Goal: Task Accomplishment & Management: Use online tool/utility

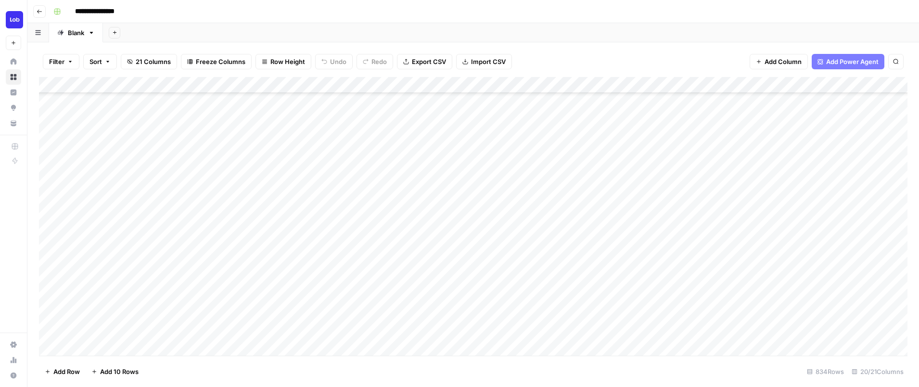
scroll to position [375, 0]
click at [753, 169] on div "Add Column" at bounding box center [473, 216] width 869 height 279
click at [518, 148] on div "Add Column" at bounding box center [473, 216] width 869 height 279
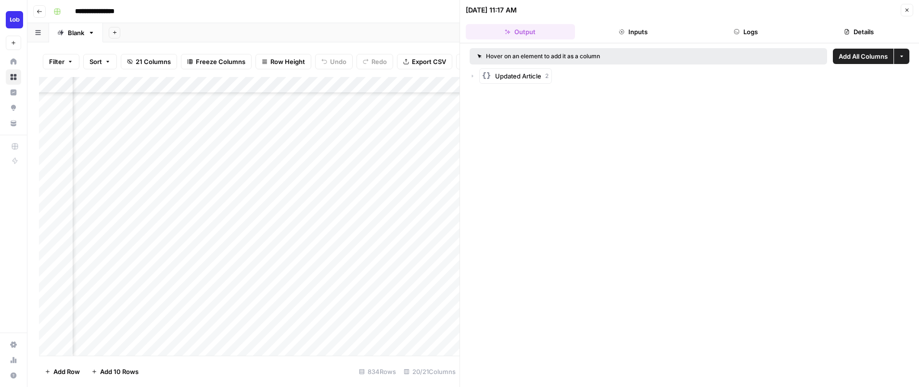
click at [524, 77] on span "Updated Article" at bounding box center [518, 76] width 46 height 10
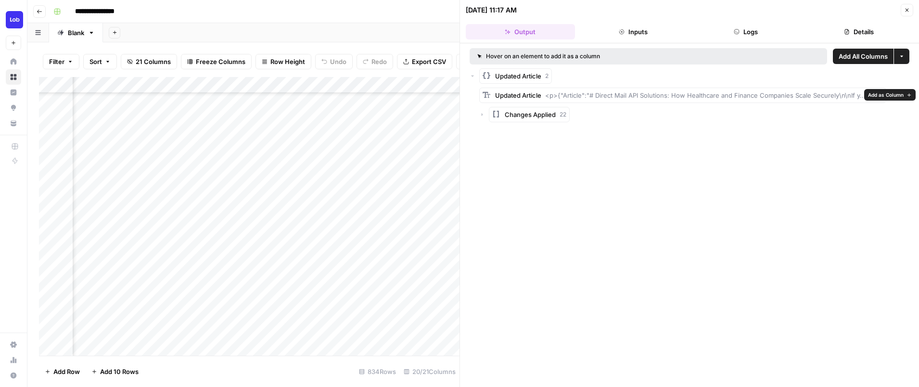
click at [522, 76] on span "Updated Article" at bounding box center [518, 76] width 46 height 10
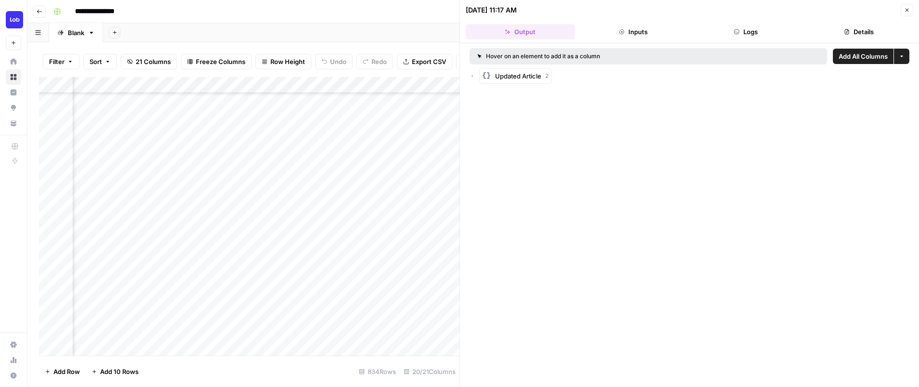
click at [522, 76] on span "Updated Article" at bounding box center [518, 76] width 46 height 10
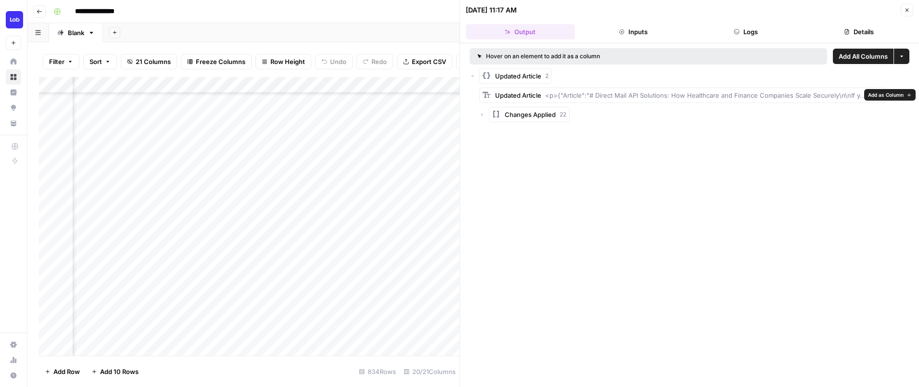
click at [566, 97] on span "<p>{"Article":"# Direct Mail API Solutions: How Healthcare and Finance Companie…" at bounding box center [714, 95] width 338 height 8
click at [587, 96] on span "<p>{"Article":"# Direct Mail API Solutions: How Healthcare and Finance Companie…" at bounding box center [714, 95] width 338 height 8
click at [532, 76] on span "Updated Article" at bounding box center [518, 76] width 46 height 10
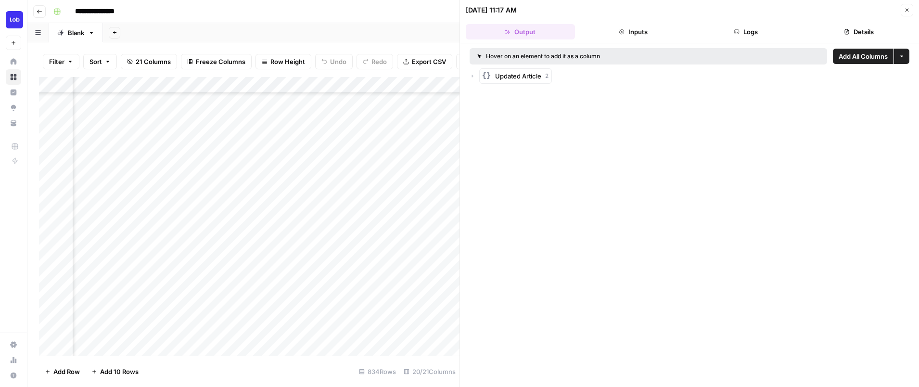
click at [474, 75] on icon "button" at bounding box center [473, 76] width 6 height 6
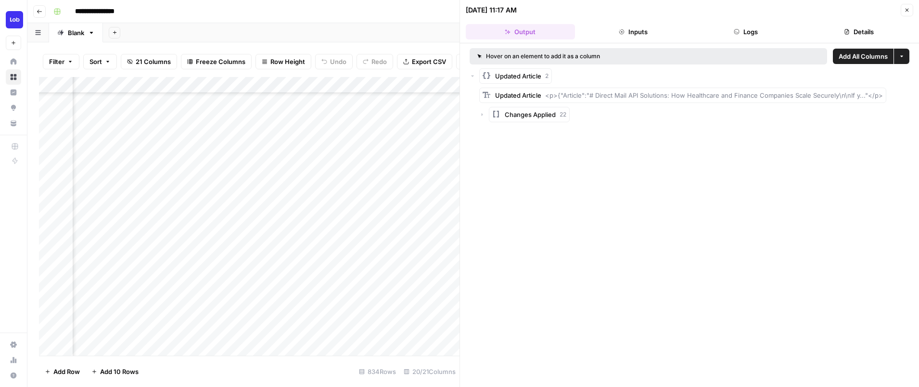
click at [480, 115] on icon "button" at bounding box center [482, 115] width 6 height 6
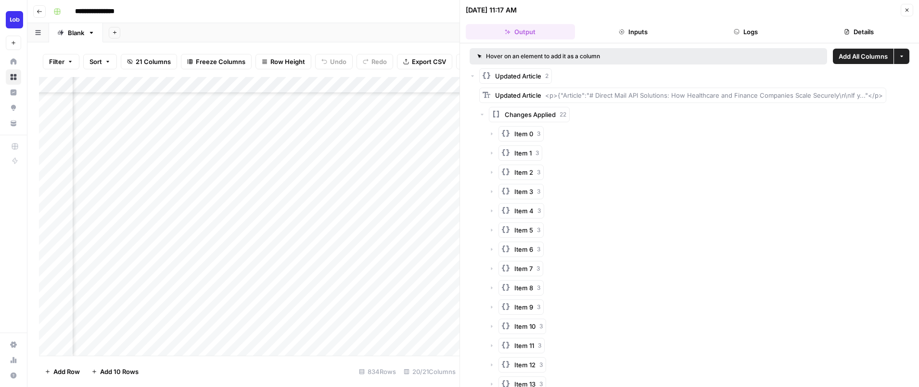
click at [480, 115] on icon "button" at bounding box center [482, 115] width 6 height 6
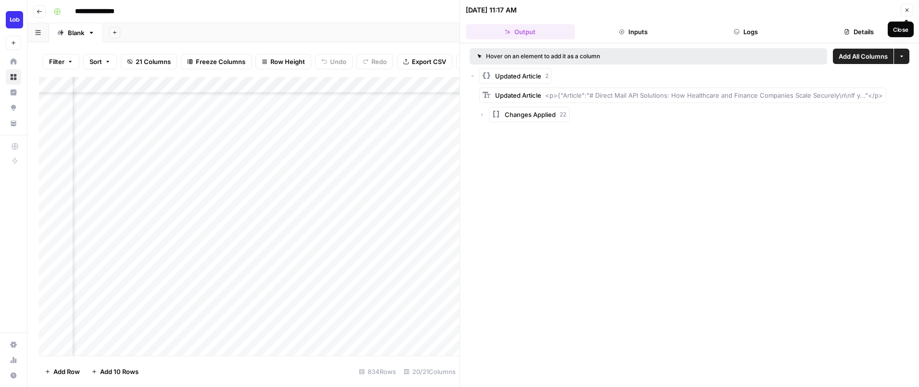
click at [907, 10] on icon "button" at bounding box center [907, 10] width 6 height 6
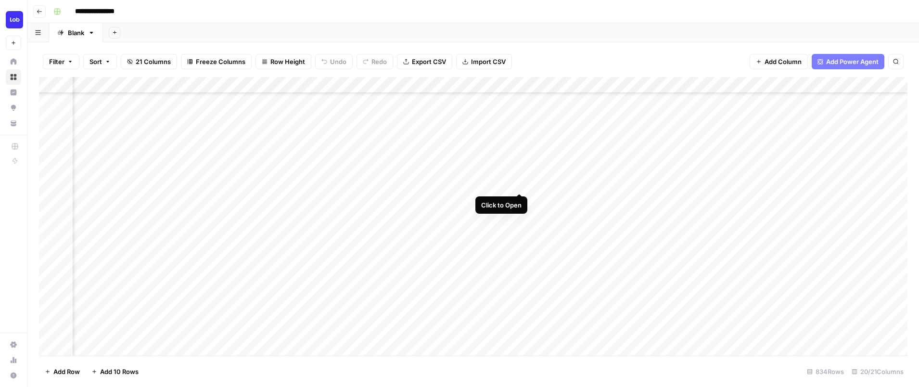
click at [520, 182] on div "Add Column" at bounding box center [473, 216] width 869 height 279
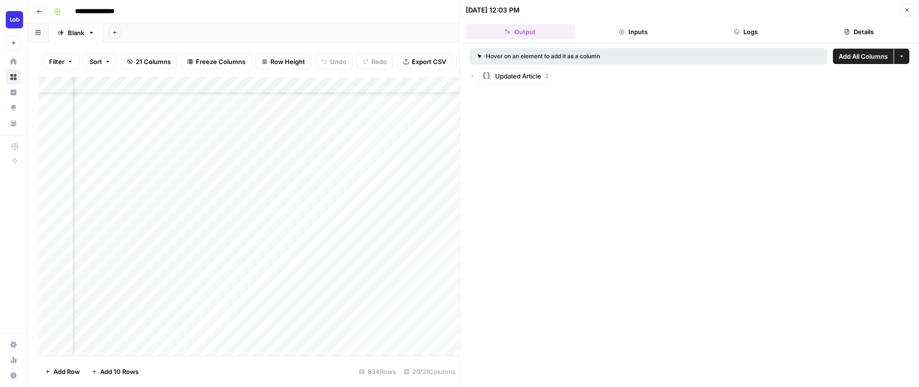
click at [472, 73] on icon "button" at bounding box center [473, 76] width 6 height 6
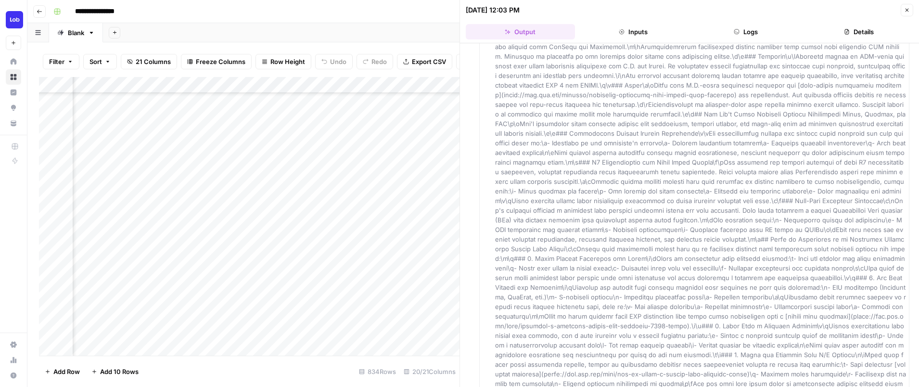
scroll to position [981, 0]
drag, startPoint x: 548, startPoint y: 94, endPoint x: 810, endPoint y: 355, distance: 369.8
copy span "l>{"Ipsumdo":"# Sitametcon Adipis Elit Seddoeius: Temp Incididun utl Etdol Magn…"
click at [905, 12] on icon "button" at bounding box center [907, 10] width 6 height 6
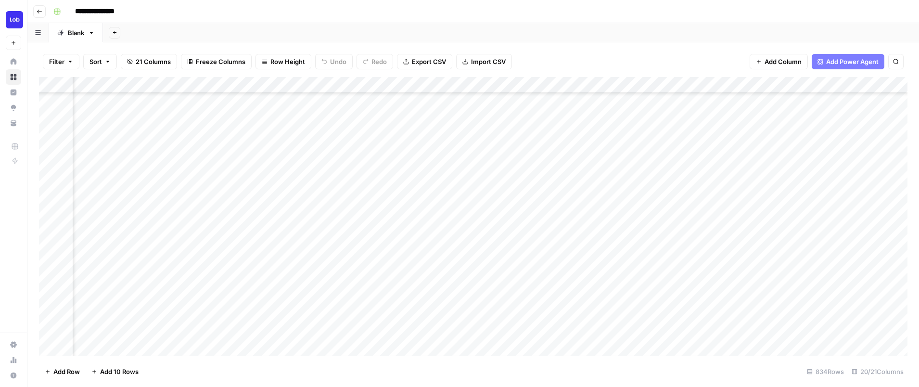
click at [626, 180] on div "Add Column" at bounding box center [473, 216] width 869 height 279
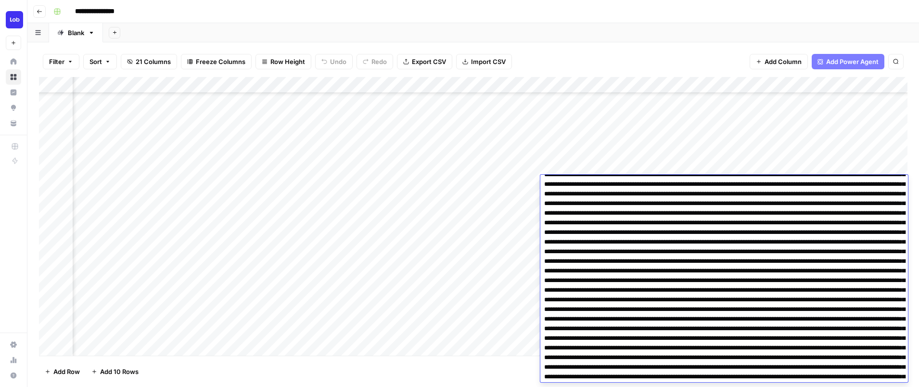
scroll to position [2090, 0]
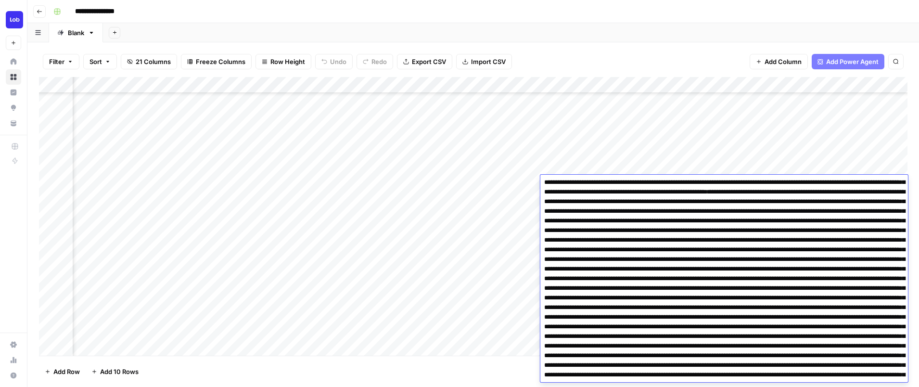
drag, startPoint x: 542, startPoint y: 184, endPoint x: 715, endPoint y: 425, distance: 296.2
click at [715, 386] on html "**********" at bounding box center [459, 193] width 919 height 387
drag, startPoint x: 763, startPoint y: 266, endPoint x: 812, endPoint y: 424, distance: 165.3
click at [812, 386] on html "**********" at bounding box center [459, 193] width 919 height 387
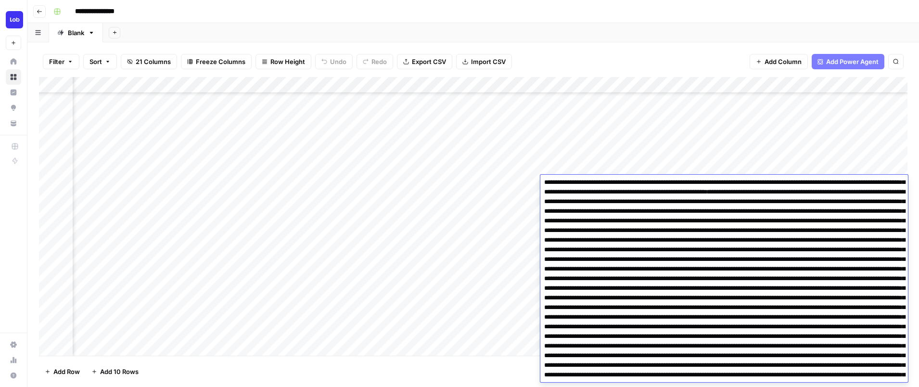
drag, startPoint x: 602, startPoint y: 295, endPoint x: 625, endPoint y: 378, distance: 85.8
drag, startPoint x: 618, startPoint y: 263, endPoint x: 670, endPoint y: 409, distance: 155.1
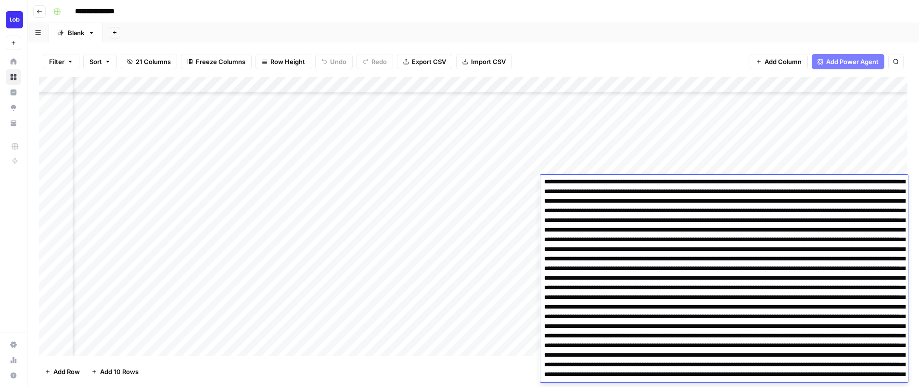
click at [670, 386] on html "**********" at bounding box center [459, 193] width 919 height 387
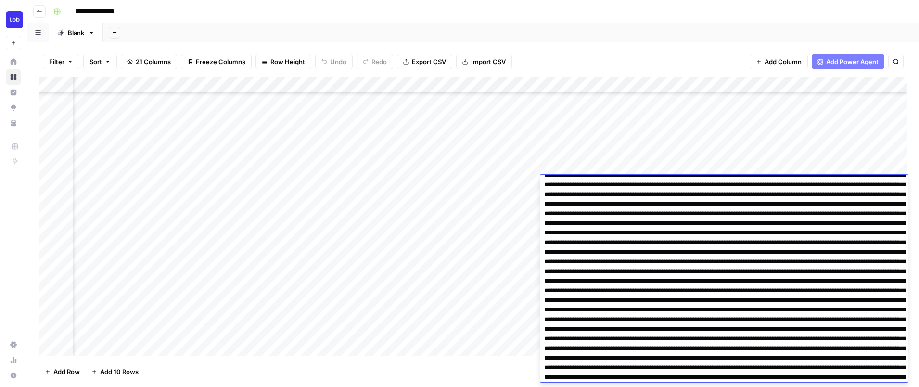
click at [489, 194] on div "Add Column" at bounding box center [473, 216] width 869 height 279
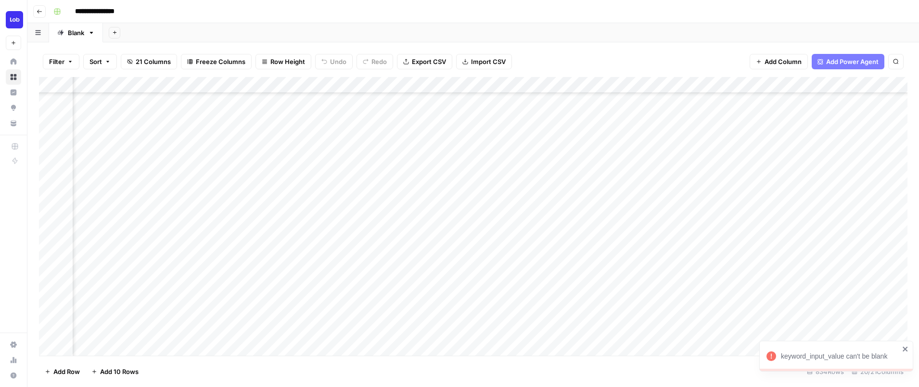
click at [905, 348] on icon "close" at bounding box center [905, 348] width 5 height 5
click at [441, 182] on div "Add Column" at bounding box center [473, 216] width 869 height 279
click at [343, 186] on div "Add Column" at bounding box center [473, 216] width 869 height 279
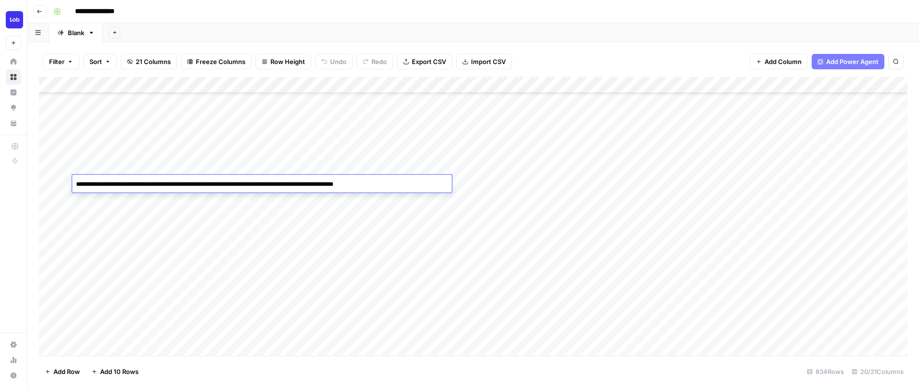
click at [343, 186] on textarea "**********" at bounding box center [262, 184] width 380 height 13
drag, startPoint x: 399, startPoint y: 182, endPoint x: 168, endPoint y: 157, distance: 232.3
click at [168, 157] on body "**********" at bounding box center [459, 193] width 919 height 387
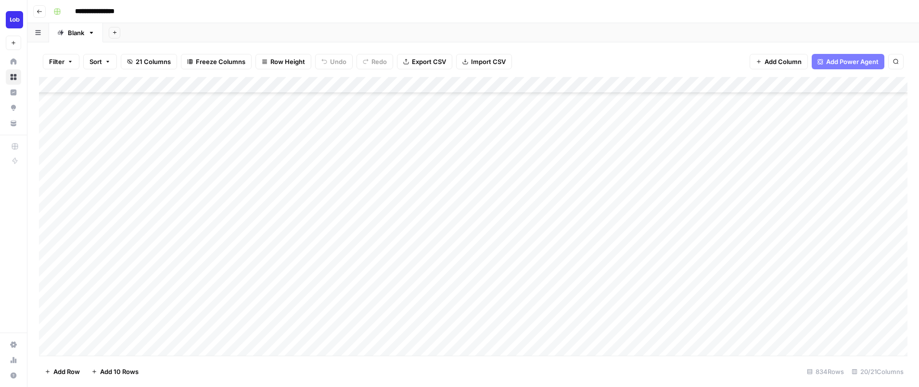
click at [836, 166] on div "Add Column" at bounding box center [473, 216] width 869 height 279
click at [686, 167] on div "Add Column" at bounding box center [473, 216] width 869 height 279
click at [686, 167] on div at bounding box center [697, 167] width 88 height 18
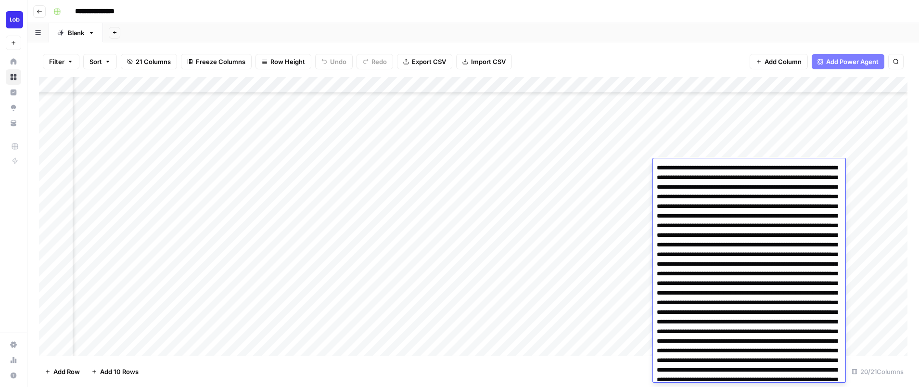
click at [703, 144] on div "Add Column" at bounding box center [473, 216] width 869 height 279
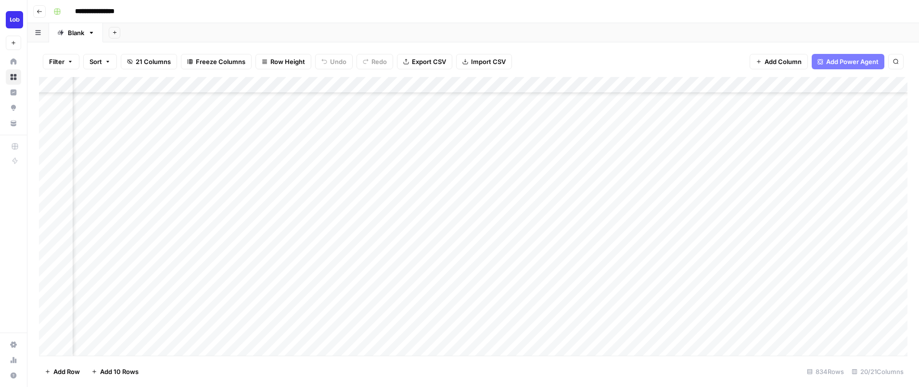
scroll to position [375, 1203]
click at [434, 166] on div "Add Column" at bounding box center [473, 216] width 869 height 279
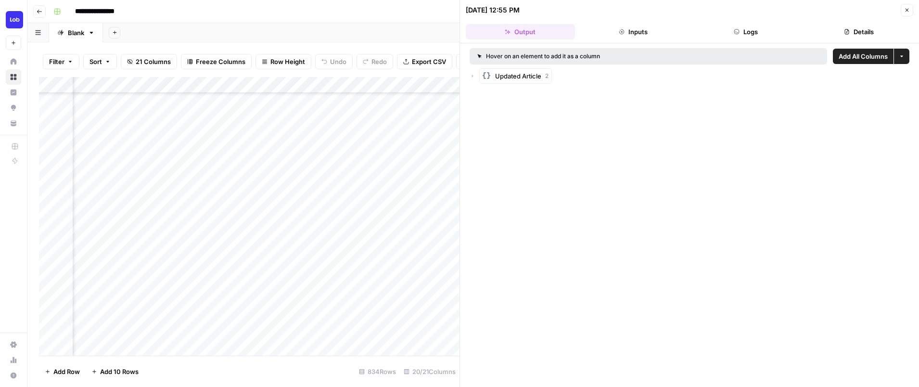
click at [473, 77] on icon "button" at bounding box center [473, 76] width 6 height 6
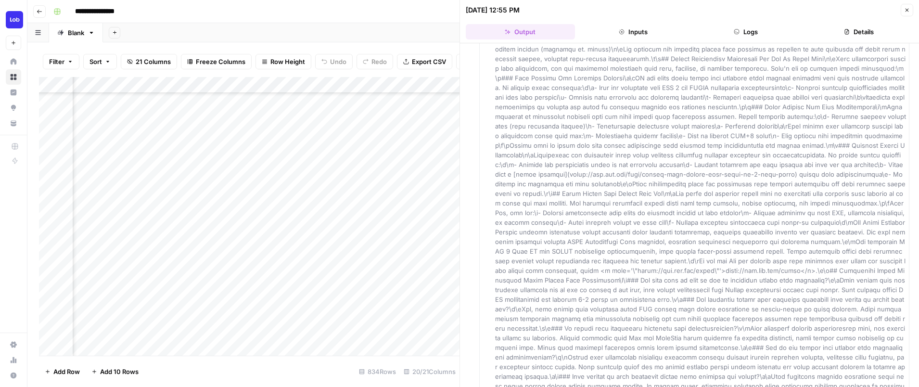
scroll to position [1173, 0]
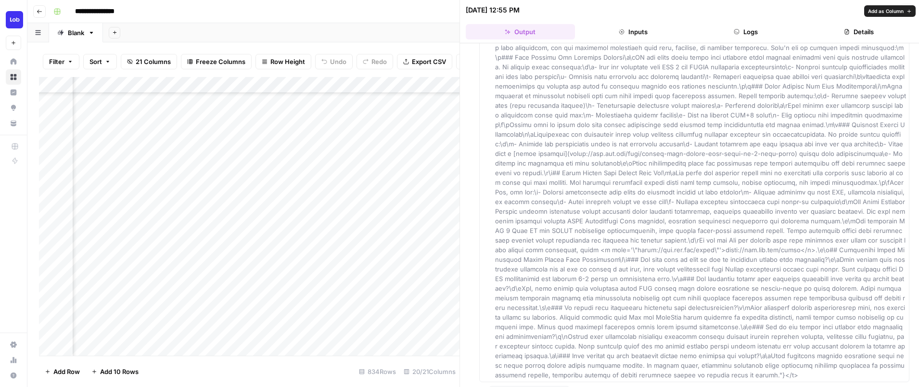
drag, startPoint x: 546, startPoint y: 93, endPoint x: 710, endPoint y: 354, distance: 308.1
copy span "<l>{"Ipsumdo":"# Sitame Cons Adipiscing: Elitsedd Eiusmo Temporinc Utla Etdol M…"
click at [249, 163] on div "Add Column" at bounding box center [249, 216] width 421 height 279
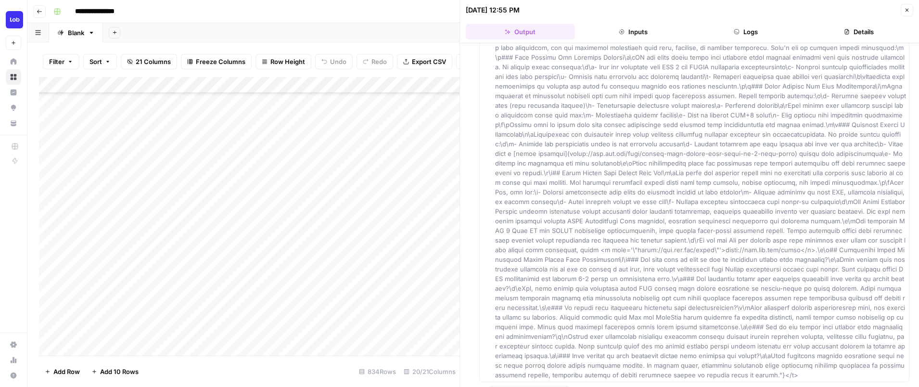
click at [246, 167] on div "Add Column" at bounding box center [249, 216] width 421 height 279
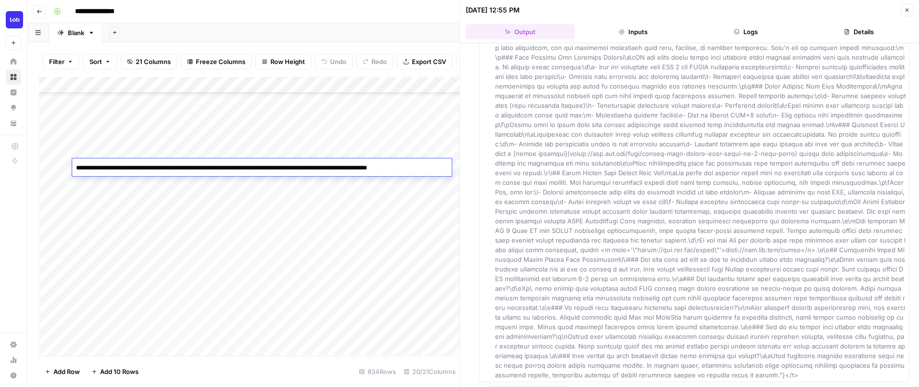
click at [246, 167] on textarea "**********" at bounding box center [262, 167] width 380 height 13
drag, startPoint x: 437, startPoint y: 163, endPoint x: 79, endPoint y: 154, distance: 358.1
click at [79, 154] on body "**********" at bounding box center [459, 193] width 919 height 387
click at [403, 153] on div "Add Column" at bounding box center [249, 216] width 421 height 279
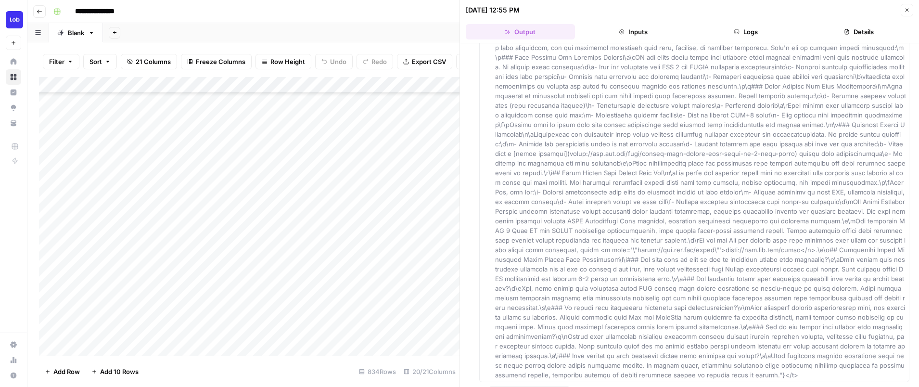
click at [909, 10] on icon "button" at bounding box center [907, 10] width 6 height 6
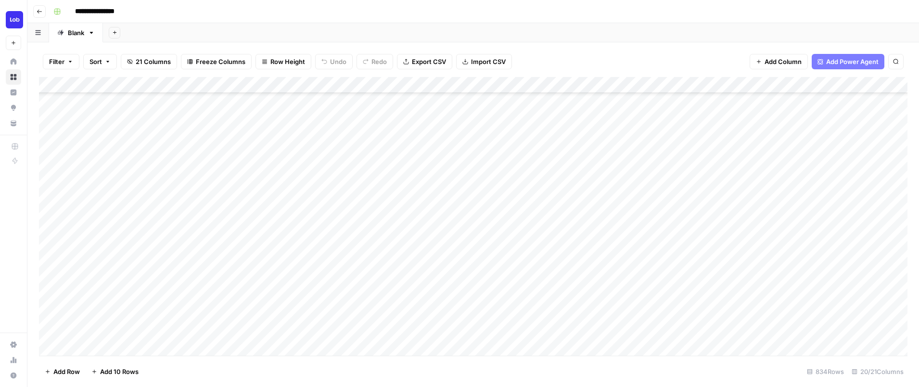
click at [737, 146] on div "Add Column" at bounding box center [473, 216] width 869 height 279
click at [305, 151] on div "Add Column" at bounding box center [473, 216] width 869 height 279
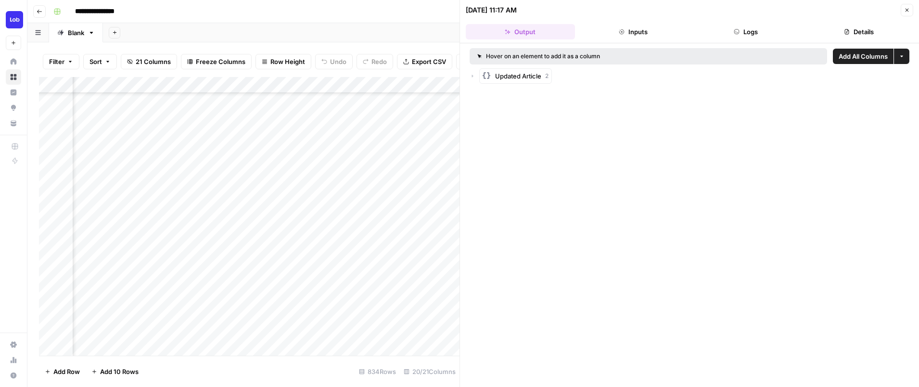
click at [472, 75] on icon "button" at bounding box center [473, 76] width 6 height 6
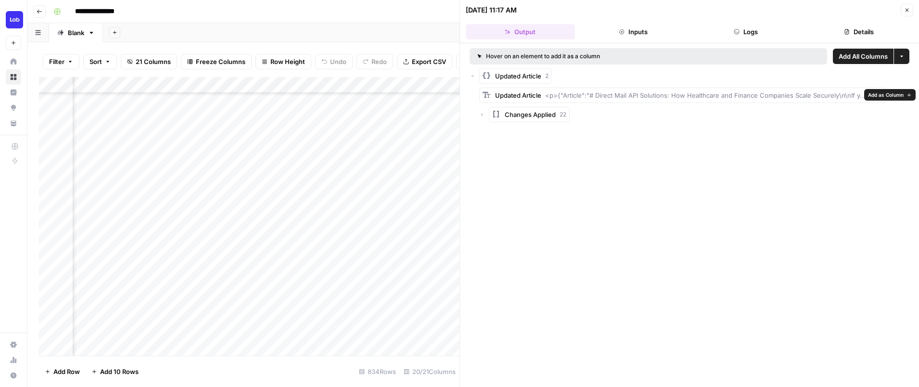
click at [647, 93] on span "<p>{"Article":"# Direct Mail API Solutions: How Healthcare and Finance Companie…" at bounding box center [714, 95] width 338 height 8
click at [725, 94] on span "<p>{"Article":"# Direct Mail API Solutions: How Healthcare and Finance Companie…" at bounding box center [714, 95] width 338 height 8
drag, startPoint x: 880, startPoint y: 96, endPoint x: 711, endPoint y: 121, distance: 171.3
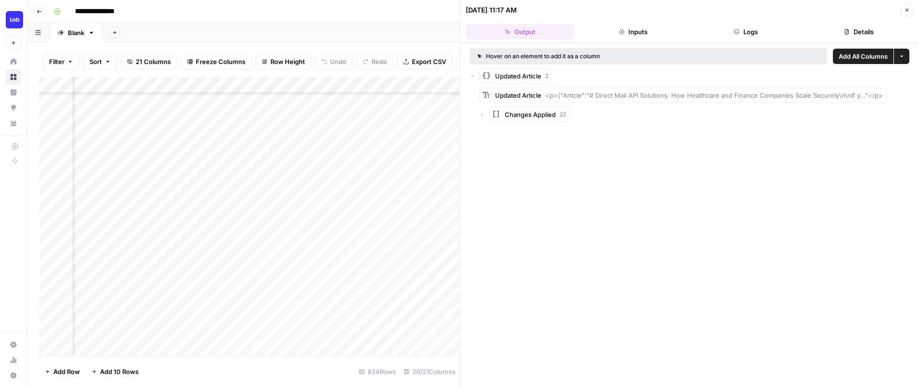
click at [473, 76] on icon "button" at bounding box center [473, 76] width 6 height 6
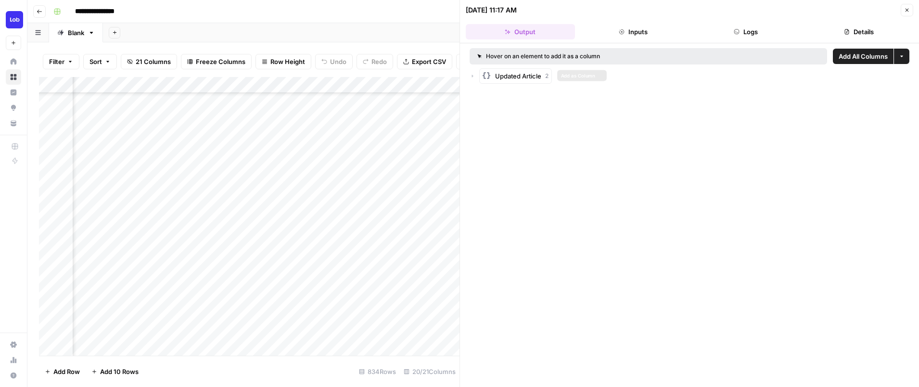
click at [524, 68] on button "Updated Article 2" at bounding box center [515, 75] width 73 height 15
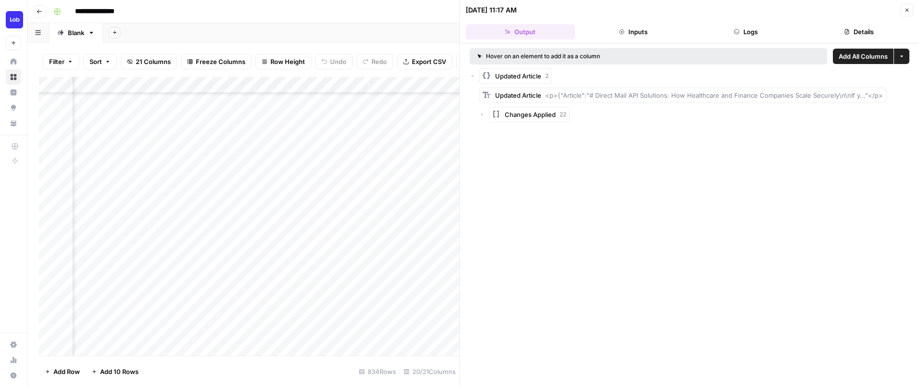
click at [524, 73] on span "Updated Article" at bounding box center [518, 76] width 46 height 10
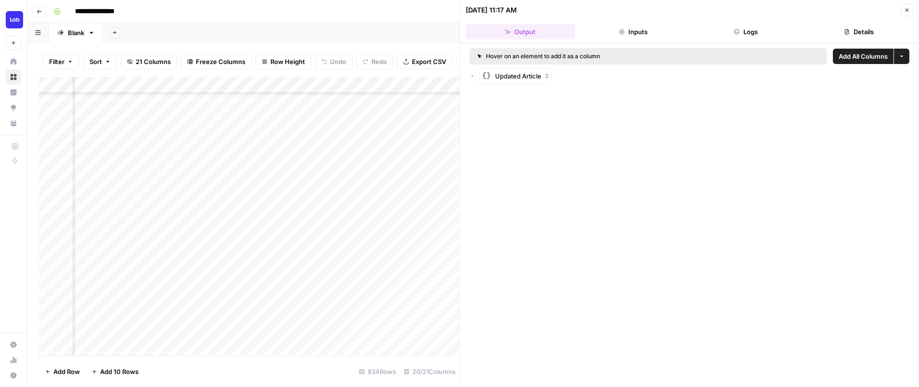
click at [524, 73] on span "Updated Article" at bounding box center [518, 76] width 46 height 10
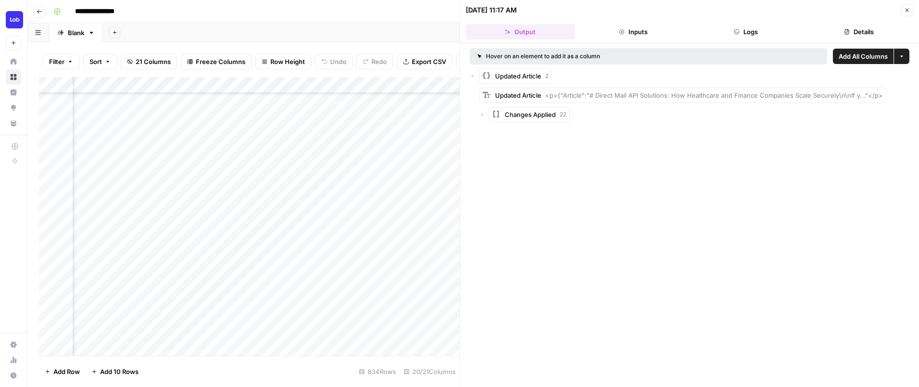
click at [356, 150] on div "Add Column" at bounding box center [249, 216] width 421 height 279
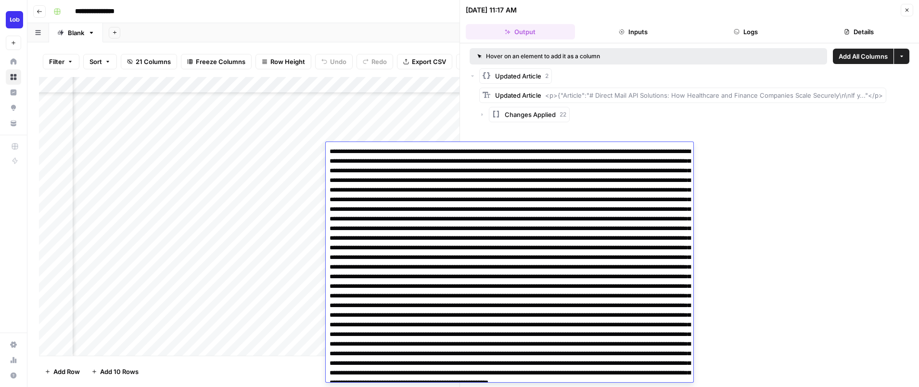
drag, startPoint x: 470, startPoint y: 377, endPoint x: 311, endPoint y: 61, distance: 354.2
click at [311, 61] on body "**********" at bounding box center [459, 193] width 919 height 387
click at [254, 194] on div "Add Column" at bounding box center [249, 216] width 421 height 279
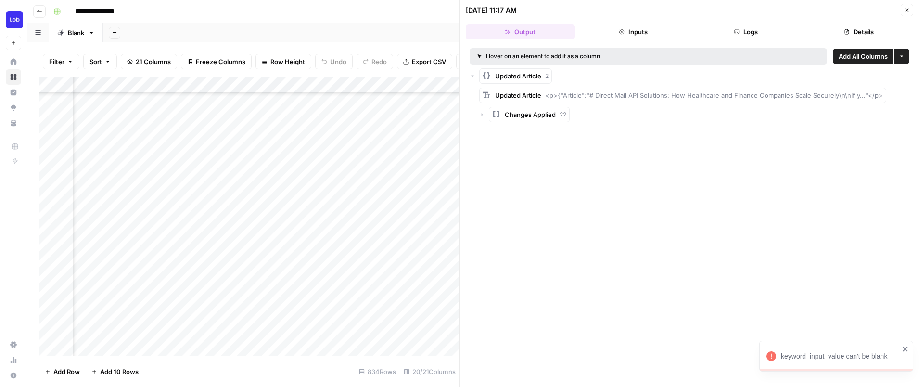
click at [906, 13] on button "Close" at bounding box center [907, 10] width 13 height 13
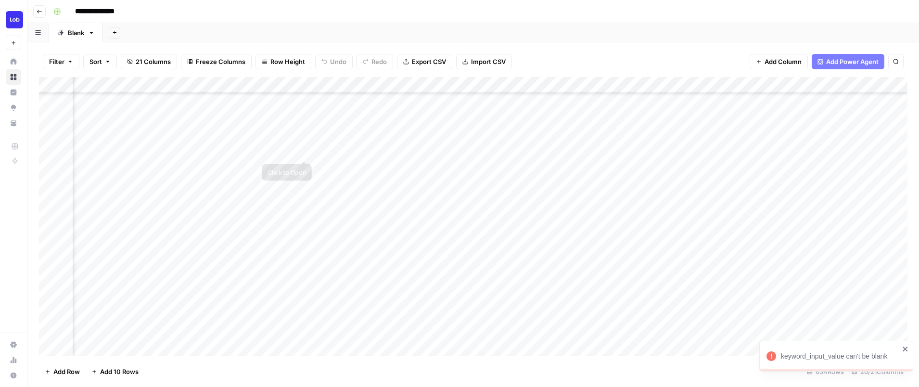
click at [286, 153] on div "Add Column" at bounding box center [473, 216] width 869 height 279
click at [317, 151] on div "Add Column" at bounding box center [473, 216] width 869 height 279
click at [305, 150] on div "Add Column" at bounding box center [473, 216] width 869 height 279
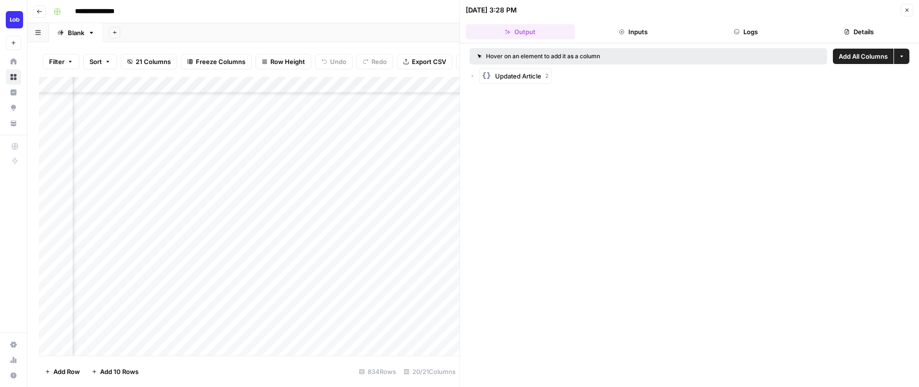
click at [475, 74] on icon "button" at bounding box center [473, 76] width 6 height 6
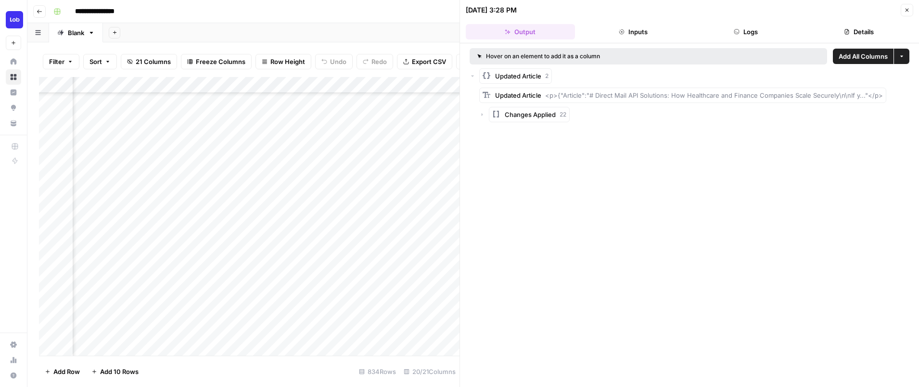
click at [473, 73] on icon "button" at bounding box center [473, 76] width 6 height 6
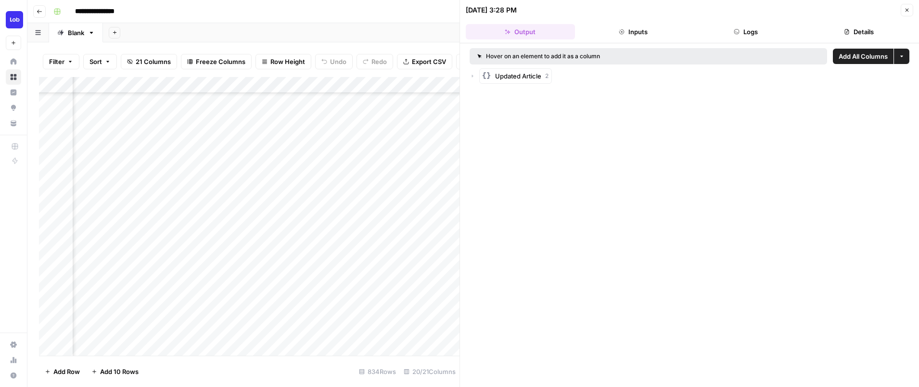
click at [368, 149] on div "Add Column" at bounding box center [249, 216] width 421 height 279
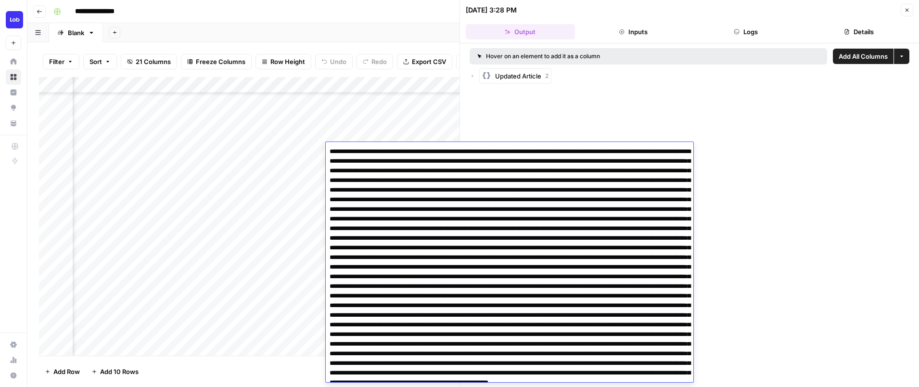
scroll to position [94, 0]
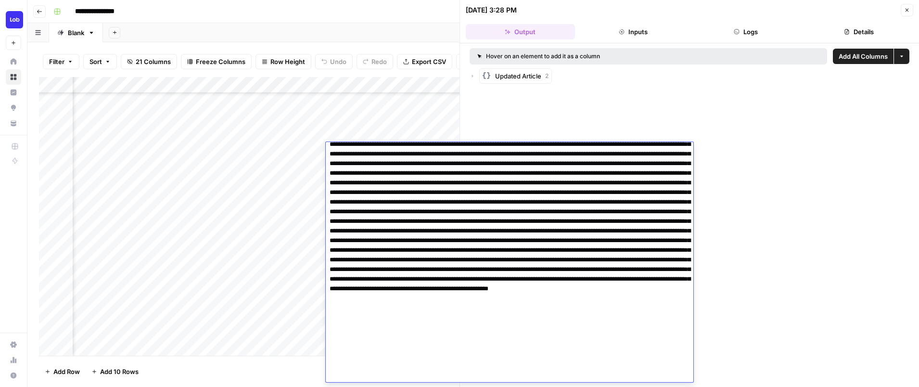
click at [368, 149] on textarea at bounding box center [510, 216] width 368 height 331
click at [428, 256] on textarea at bounding box center [510, 216] width 368 height 331
click at [208, 134] on div "Add Column" at bounding box center [249, 216] width 421 height 279
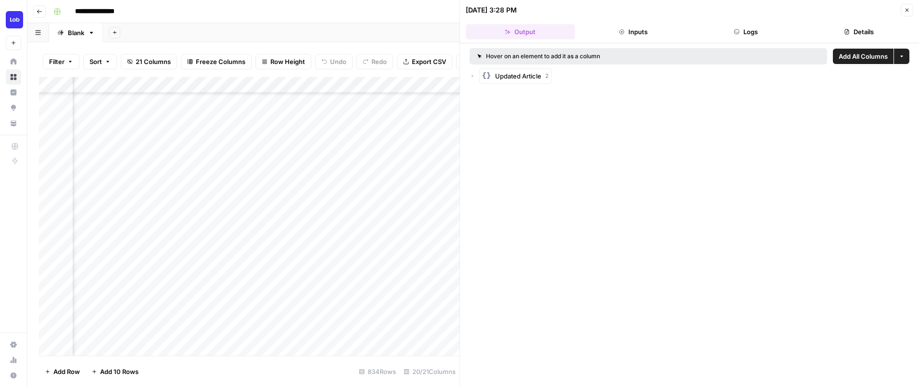
scroll to position [375, 1158]
click at [307, 133] on div "Add Column" at bounding box center [249, 216] width 421 height 279
click at [307, 133] on div at bounding box center [289, 135] width 88 height 18
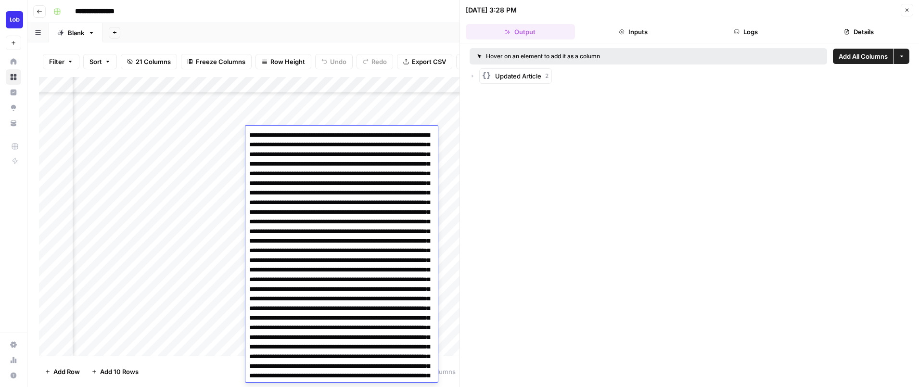
click at [223, 132] on div "Add Column" at bounding box center [249, 216] width 421 height 279
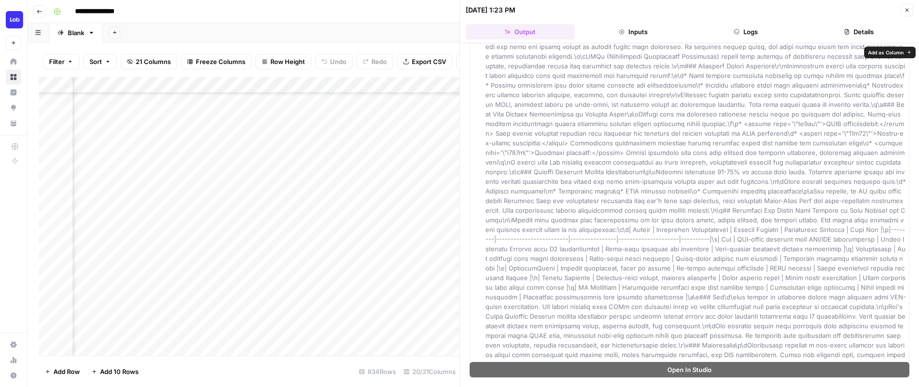
scroll to position [765, 0]
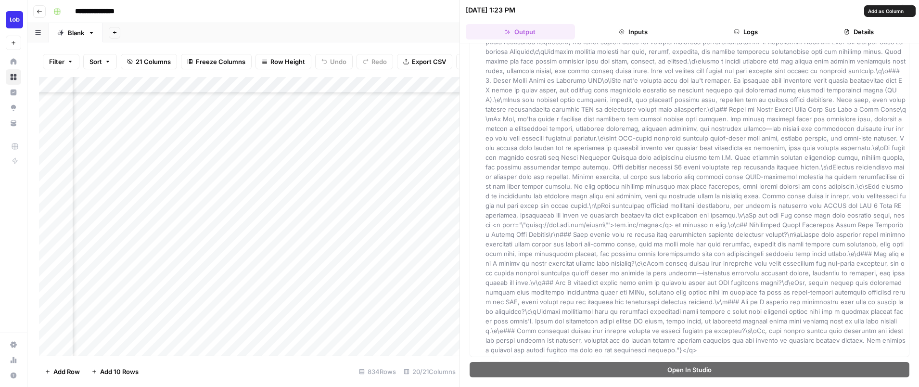
drag, startPoint x: 538, startPoint y: 75, endPoint x: 715, endPoint y: 337, distance: 317.1
copy span "l>{"Ipsumdo":"# Sit Ame, c Adip Elitseddo Eiusmo Temp Incidi Utlabo Etdo Magnaa…"
click at [128, 133] on div "Add Column" at bounding box center [249, 216] width 421 height 279
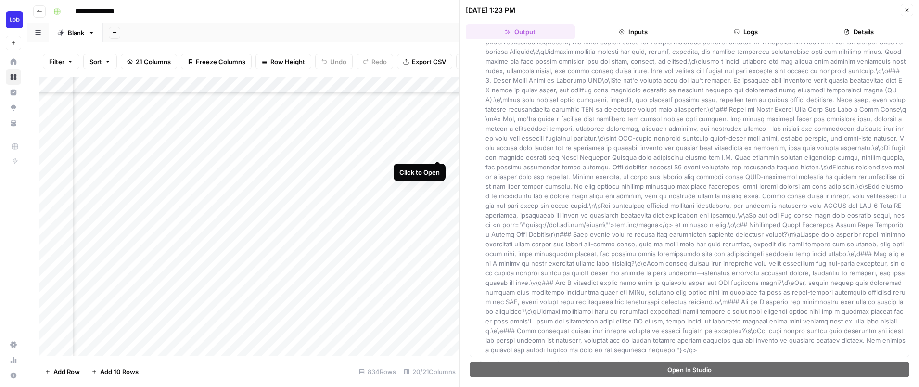
click at [436, 149] on div "Add Column" at bounding box center [249, 216] width 421 height 279
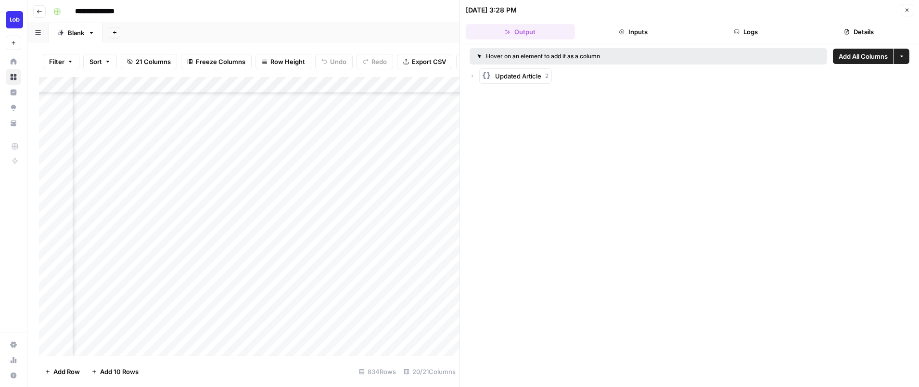
click at [475, 77] on icon "button" at bounding box center [473, 76] width 6 height 6
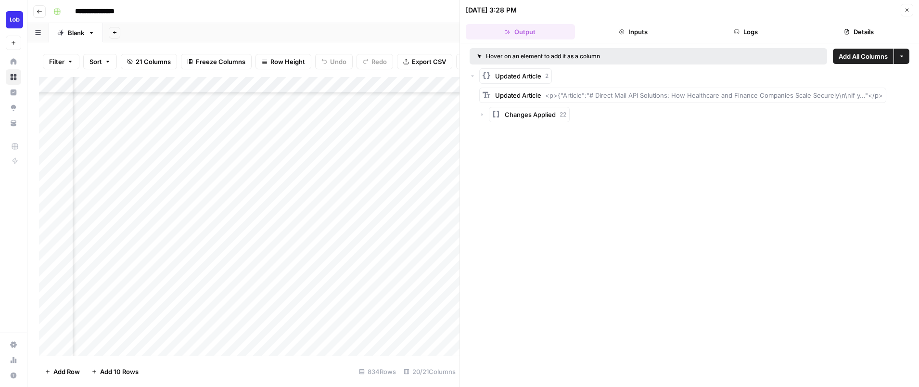
click at [247, 153] on div "Add Column" at bounding box center [249, 216] width 421 height 279
click at [185, 148] on div "Add Column" at bounding box center [249, 216] width 421 height 279
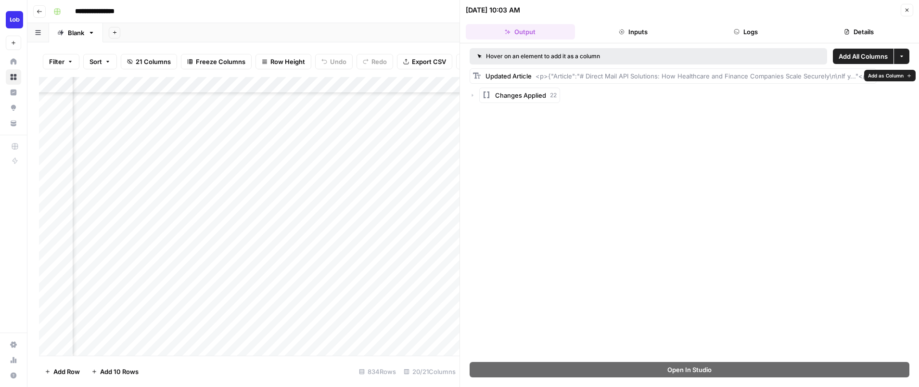
click at [496, 76] on span "Updated Article" at bounding box center [508, 76] width 46 height 8
click at [535, 75] on div "Updated Article <p>{"Article":"# Direct Mail API Solutions: How Healthcare and …" at bounding box center [679, 76] width 388 height 10
click at [473, 95] on icon "button" at bounding box center [472, 95] width 1 height 3
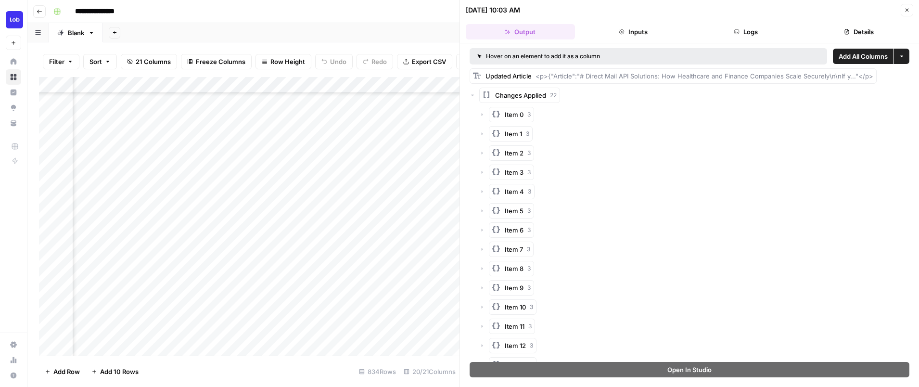
click at [473, 95] on icon "button" at bounding box center [472, 95] width 3 height 1
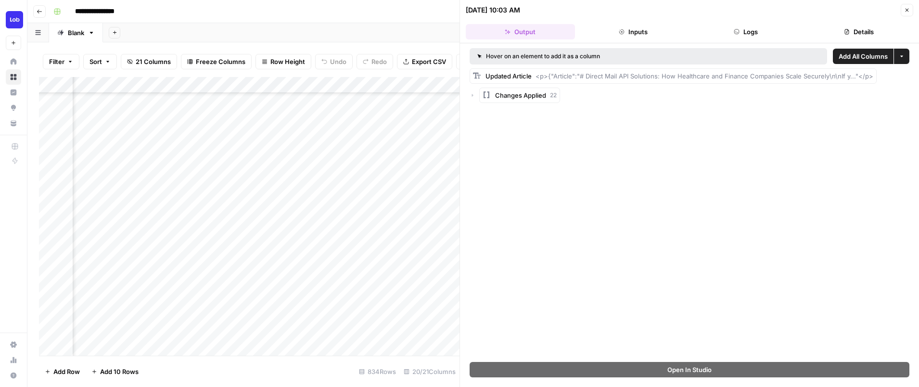
click at [253, 150] on div "Add Column" at bounding box center [249, 216] width 421 height 279
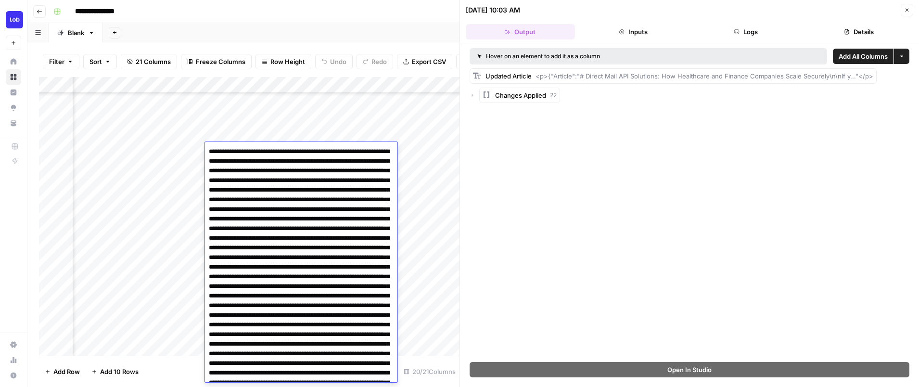
scroll to position [431, 0]
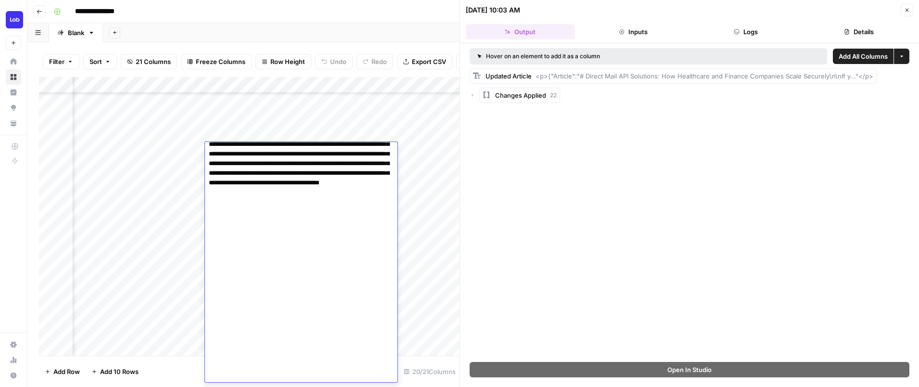
click at [160, 150] on div "Add Column" at bounding box center [249, 216] width 421 height 279
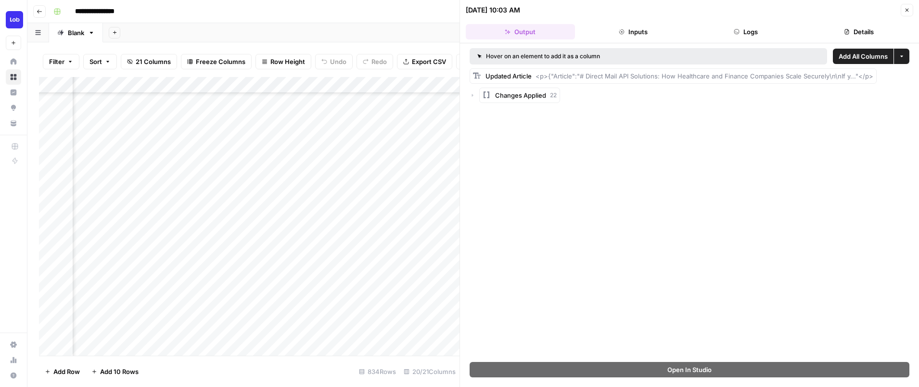
scroll to position [375, 898]
click at [140, 152] on div "Add Column" at bounding box center [249, 216] width 421 height 279
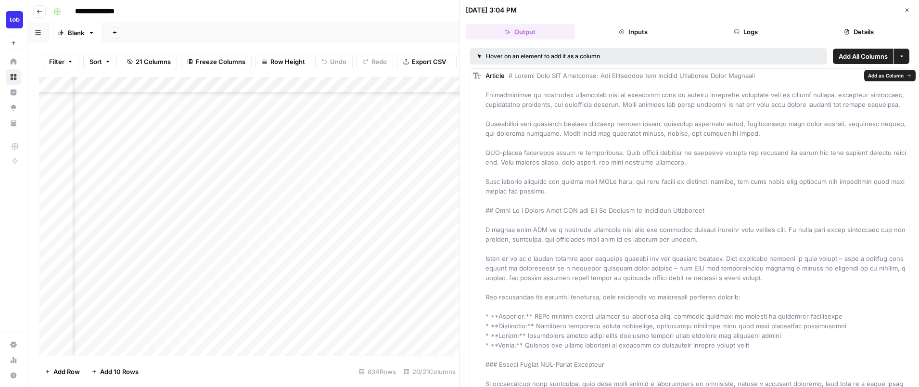
drag, startPoint x: 508, startPoint y: 72, endPoint x: 616, endPoint y: 394, distance: 340.1
click at [616, 386] on html "**********" at bounding box center [459, 193] width 919 height 387
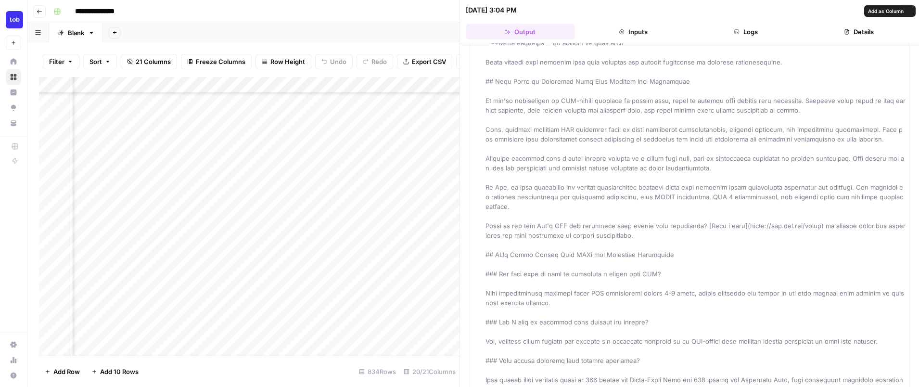
scroll to position [2819, 0]
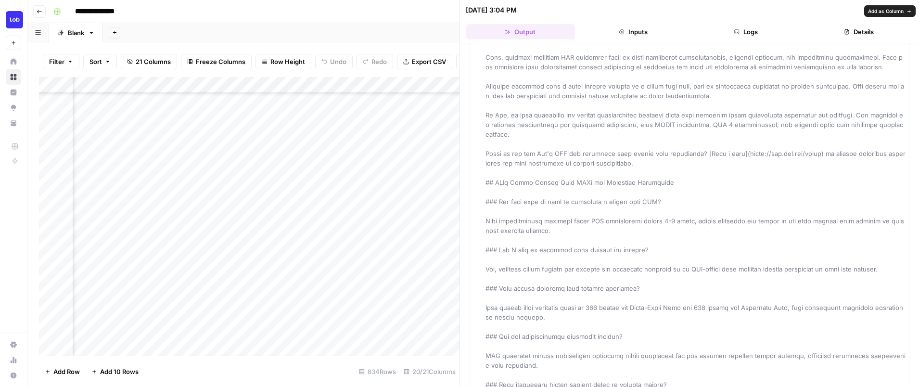
drag, startPoint x: 508, startPoint y: 73, endPoint x: 639, endPoint y: 374, distance: 328.6
copy span "# Direct Mail API Solutions: How Healthcare and Finance Companies Scale Securel…"
click at [106, 154] on div "Add Column" at bounding box center [249, 216] width 421 height 279
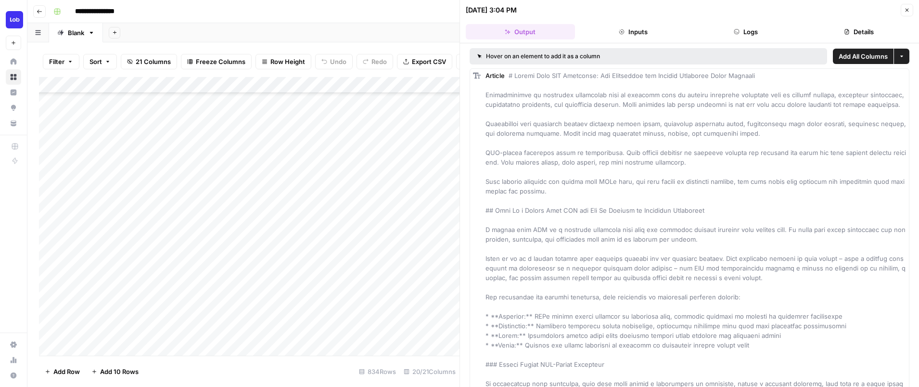
scroll to position [375, 0]
click at [106, 154] on div at bounding box center [116, 151] width 88 height 18
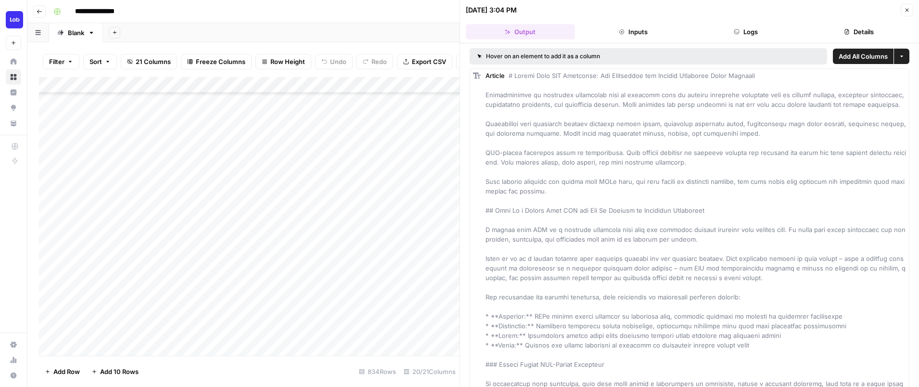
click at [108, 153] on div at bounding box center [116, 151] width 88 height 18
click at [108, 151] on div at bounding box center [116, 151] width 88 height 18
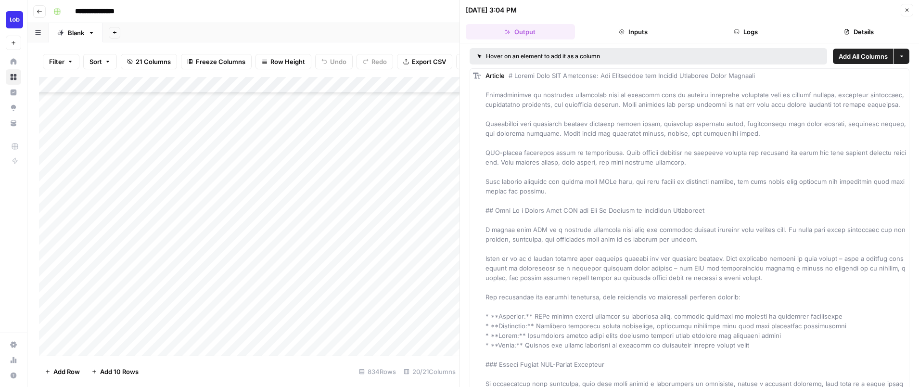
click at [108, 151] on div at bounding box center [116, 151] width 88 height 18
click at [908, 9] on icon "button" at bounding box center [907, 10] width 6 height 6
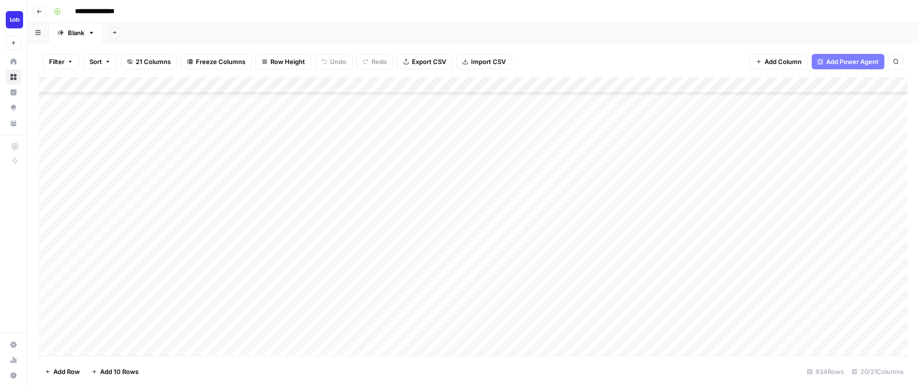
click at [390, 152] on div "Add Column" at bounding box center [473, 216] width 869 height 279
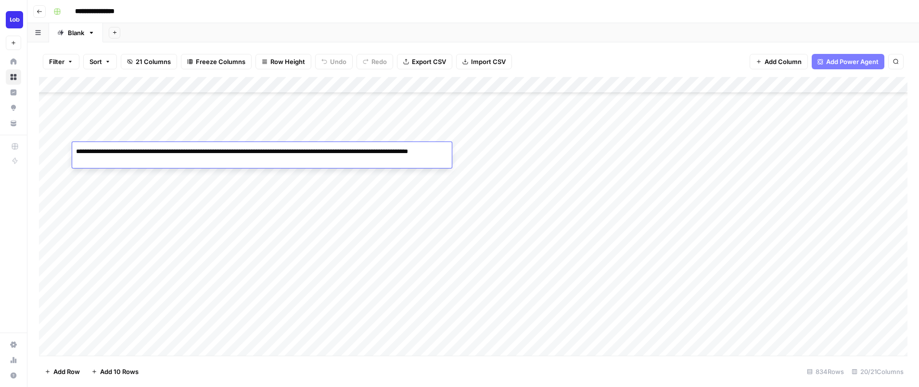
drag, startPoint x: 143, startPoint y: 162, endPoint x: 73, endPoint y: 153, distance: 70.3
click at [73, 153] on textarea "**********" at bounding box center [262, 156] width 380 height 23
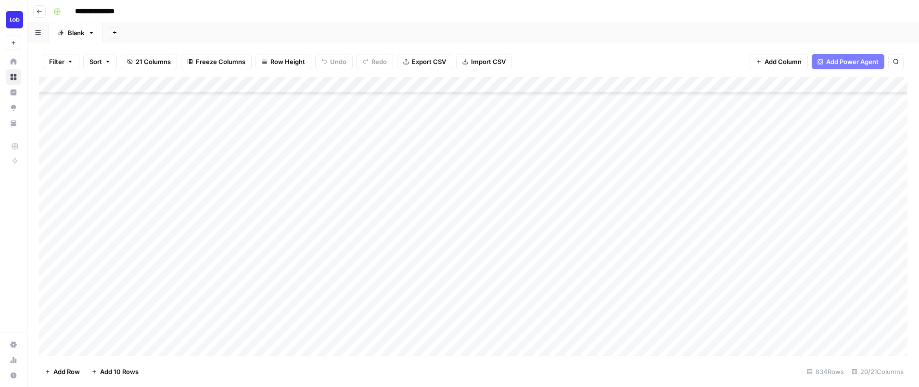
click at [747, 164] on div "Add Column" at bounding box center [473, 216] width 869 height 279
click at [626, 167] on div "Add Column" at bounding box center [473, 216] width 869 height 279
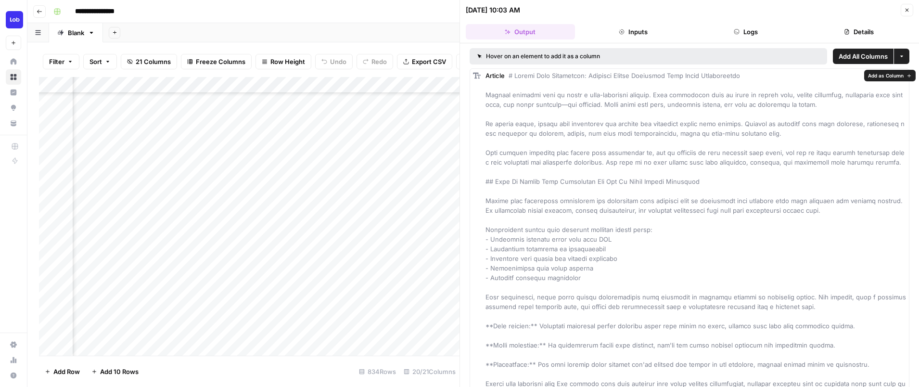
drag, startPoint x: 510, startPoint y: 75, endPoint x: 554, endPoint y: 134, distance: 73.5
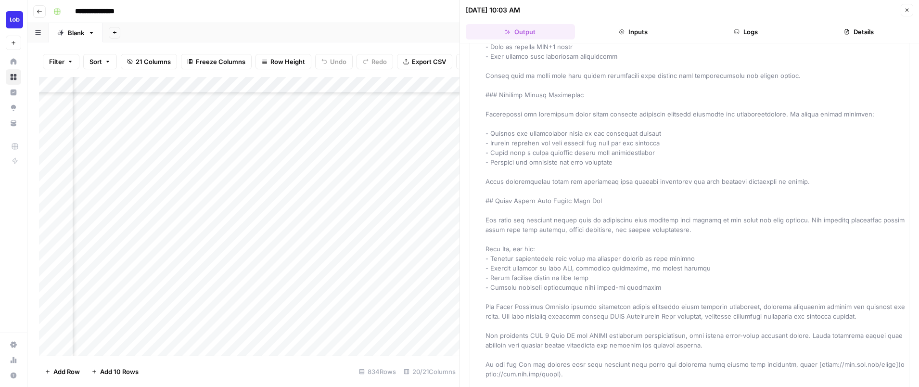
scroll to position [3685, 0]
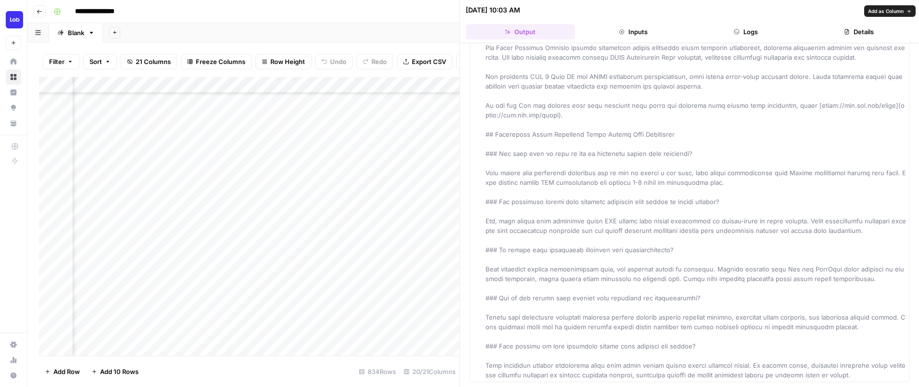
drag, startPoint x: 510, startPoint y: 77, endPoint x: 859, endPoint y: 375, distance: 459.7
copy span "# Loremi Dolo Sitametcon: Adipisci Elitse Doeiusmod Temp Incid Utlaboreetdo Mag…"
click at [909, 11] on icon "button" at bounding box center [907, 10] width 6 height 6
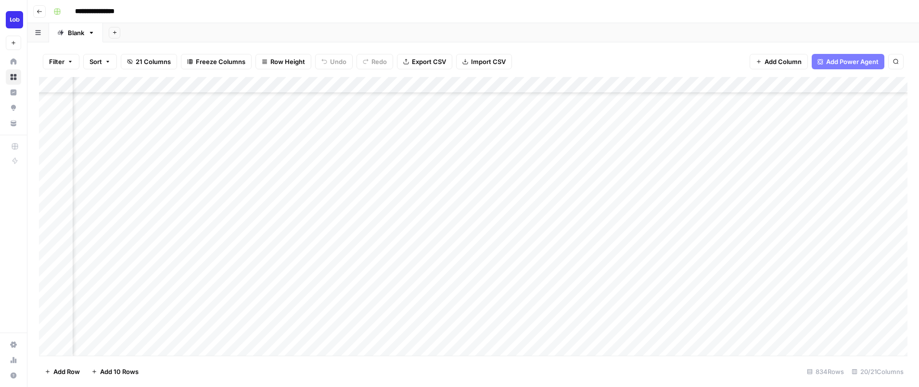
click at [623, 182] on div "Add Column" at bounding box center [473, 216] width 869 height 279
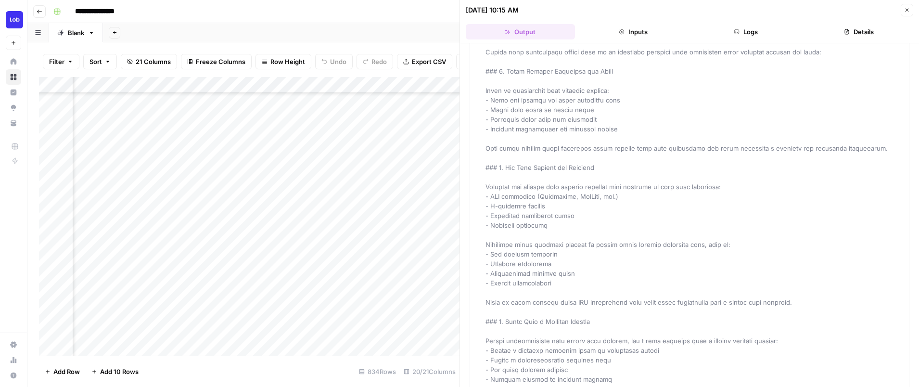
scroll to position [2944, 0]
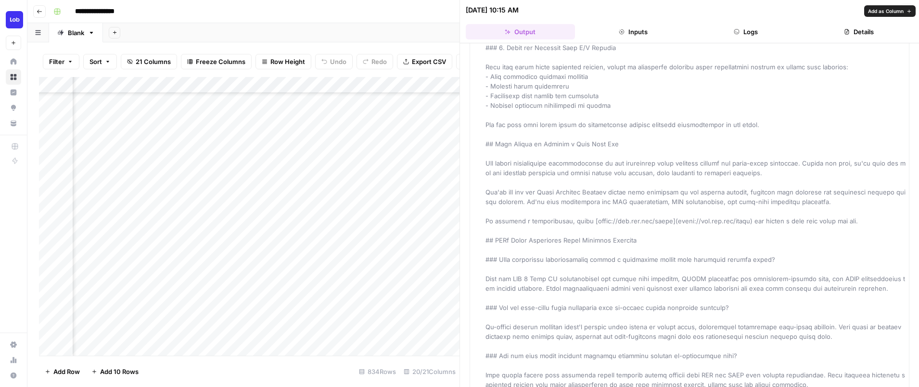
drag, startPoint x: 510, startPoint y: 73, endPoint x: 817, endPoint y: 375, distance: 431.1
copy span "# Loremipsum Dolors Amet Consectet: Adip Elitseddo eiu Tempo Incididu Utlabore …"
click at [909, 12] on icon "button" at bounding box center [907, 10] width 6 height 6
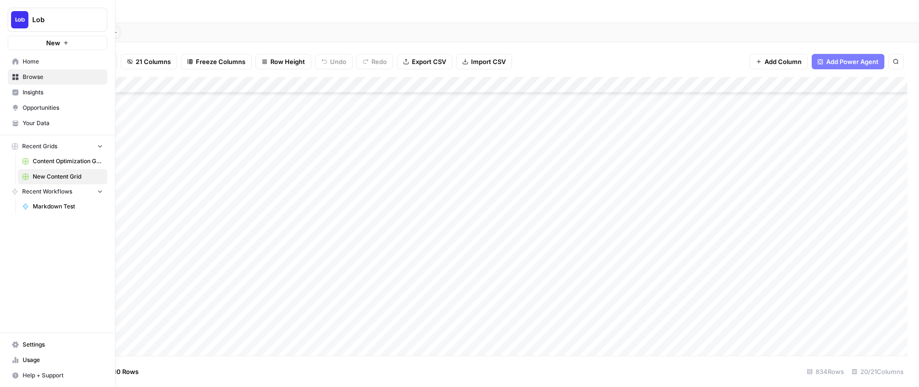
click at [45, 162] on span "Content Optimization Grid" at bounding box center [68, 161] width 70 height 9
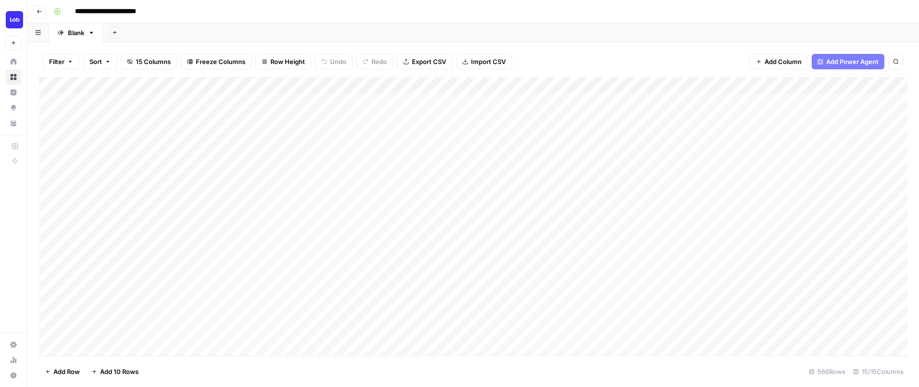
click at [573, 312] on div "Add Column" at bounding box center [473, 216] width 869 height 279
click at [263, 231] on div "Add Column" at bounding box center [473, 216] width 869 height 279
click at [264, 250] on div "Add Column" at bounding box center [473, 216] width 869 height 279
click at [264, 117] on div "Add Column" at bounding box center [473, 216] width 869 height 279
